Goal: Contribute content

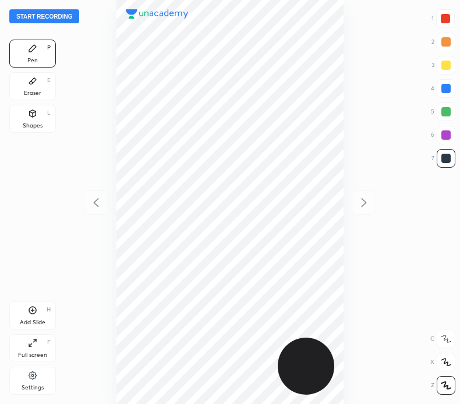
scroll to position [404, 274]
click at [69, 12] on button "Start recording" at bounding box center [44, 16] width 70 height 14
click at [449, 87] on div at bounding box center [445, 88] width 9 height 9
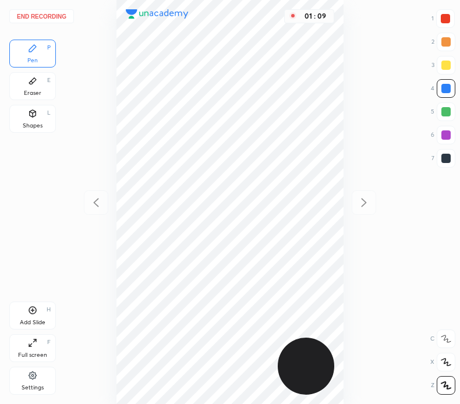
drag, startPoint x: 445, startPoint y: 15, endPoint x: 408, endPoint y: 30, distance: 39.7
click at [446, 15] on div at bounding box center [445, 18] width 9 height 9
click at [34, 307] on icon at bounding box center [33, 311] width 8 height 8
click at [449, 89] on div at bounding box center [445, 88] width 9 height 9
drag, startPoint x: 93, startPoint y: 204, endPoint x: 100, endPoint y: 195, distance: 11.6
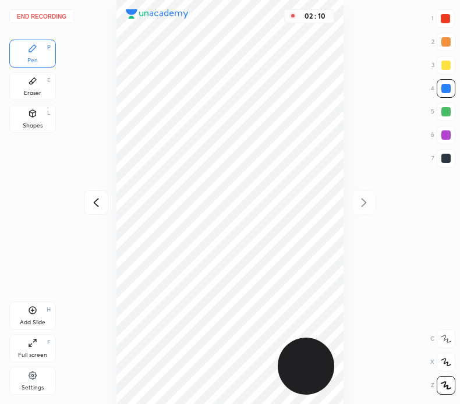
click at [95, 204] on icon at bounding box center [96, 203] width 14 height 14
drag, startPoint x: 365, startPoint y: 199, endPoint x: 359, endPoint y: 207, distance: 10.5
click at [366, 200] on icon at bounding box center [364, 203] width 14 height 14
click at [33, 308] on icon at bounding box center [32, 310] width 9 height 9
drag, startPoint x: 93, startPoint y: 204, endPoint x: 109, endPoint y: 213, distance: 18.5
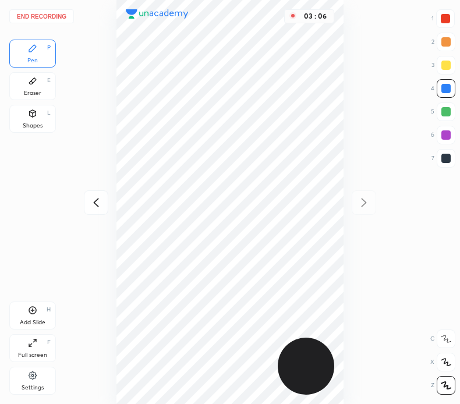
click at [94, 204] on icon at bounding box center [96, 203] width 14 height 14
click at [366, 202] on icon at bounding box center [364, 203] width 5 height 9
drag, startPoint x: 450, startPoint y: 16, endPoint x: 412, endPoint y: 26, distance: 39.7
click at [448, 16] on div at bounding box center [445, 18] width 19 height 19
click at [32, 112] on icon at bounding box center [32, 113] width 9 height 9
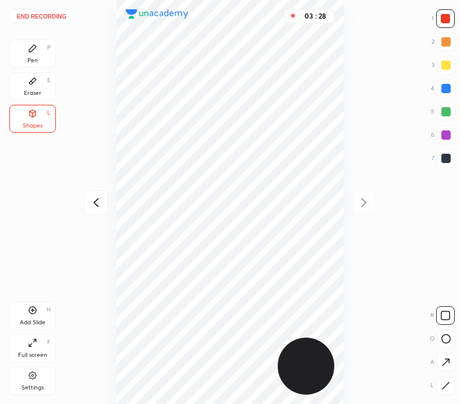
click at [31, 50] on icon at bounding box center [32, 48] width 7 height 7
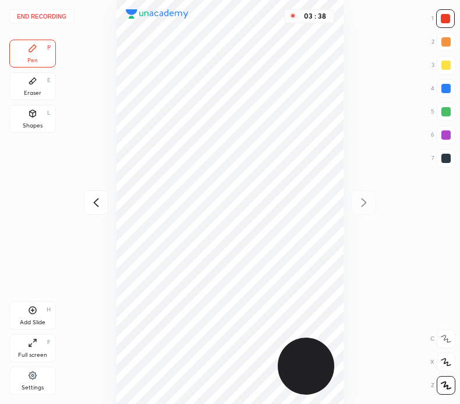
click at [51, 15] on button "End recording" at bounding box center [41, 16] width 65 height 14
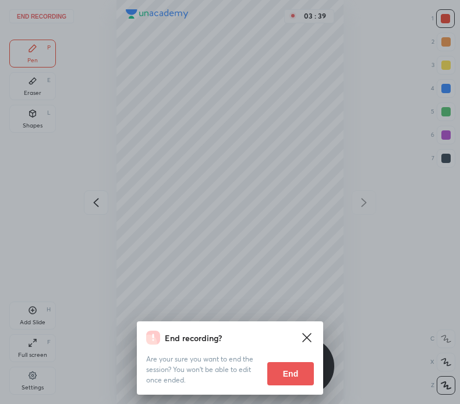
click at [291, 372] on button "End" at bounding box center [290, 373] width 47 height 23
